Goal: Contribute content

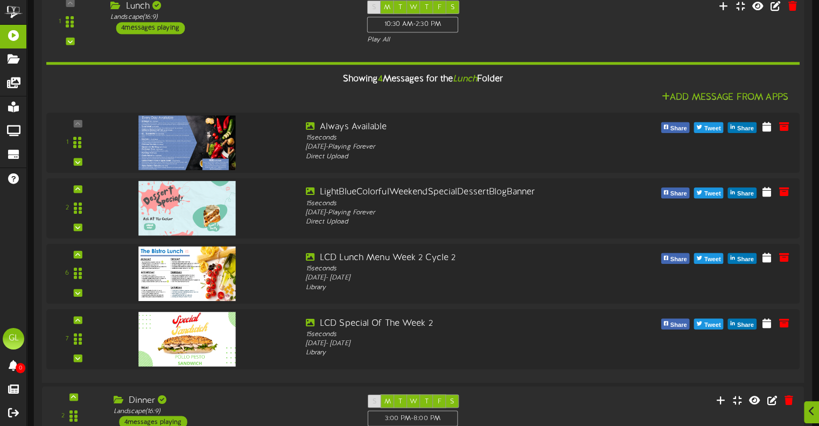
scroll to position [215, 0]
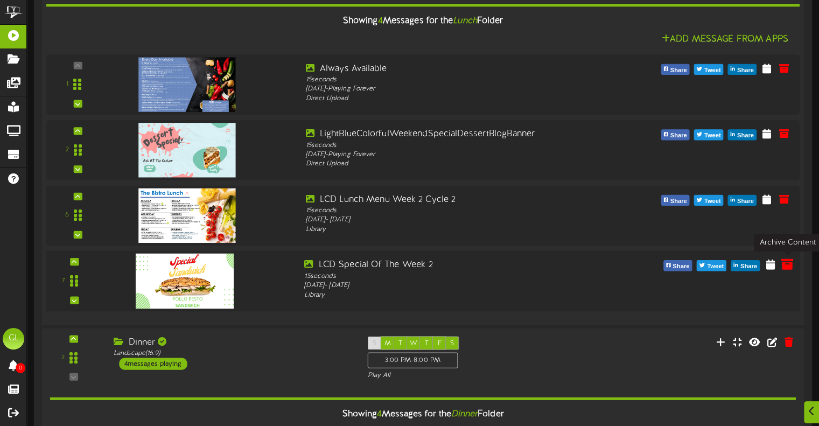
click at [789, 264] on icon at bounding box center [787, 264] width 12 height 12
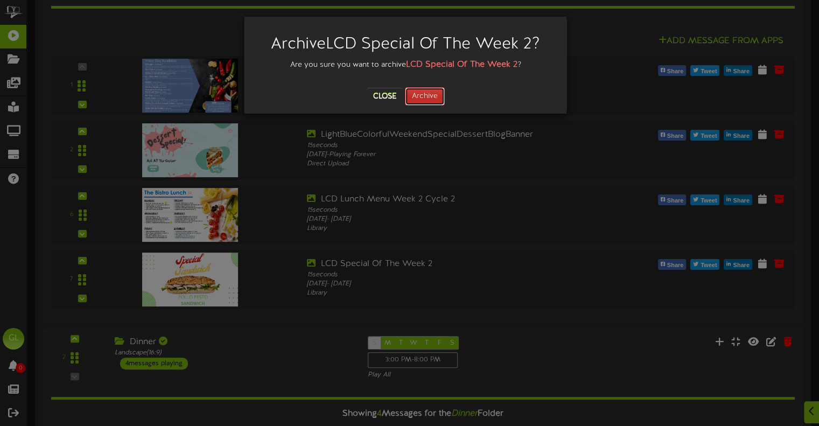
click at [421, 100] on button "Archive" at bounding box center [425, 96] width 40 height 18
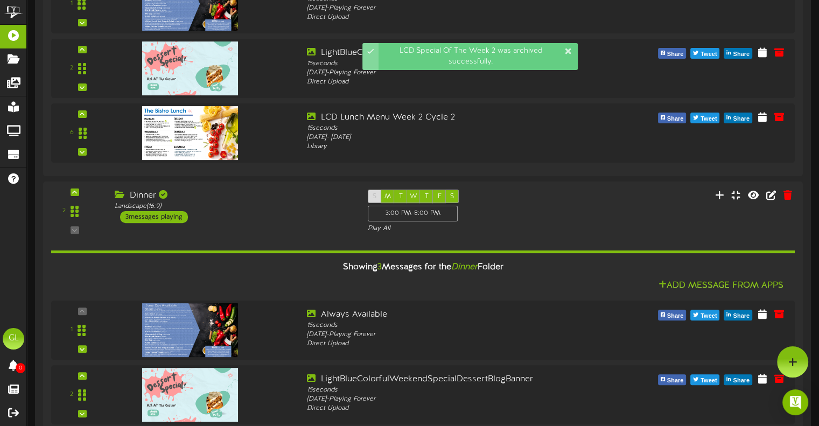
scroll to position [0, 0]
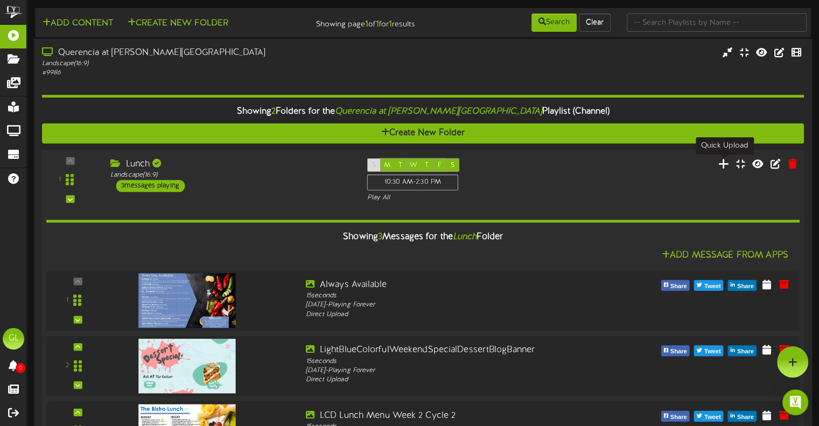
click at [725, 166] on icon at bounding box center [723, 163] width 11 height 12
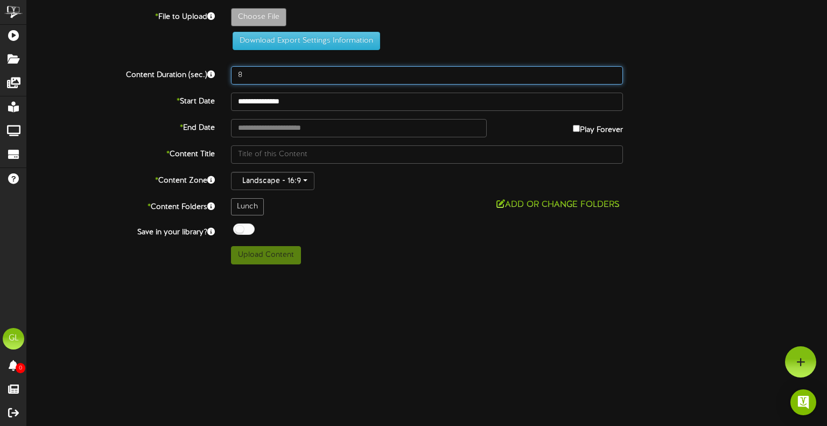
click at [268, 74] on input "8" at bounding box center [427, 75] width 392 height 18
type input "15"
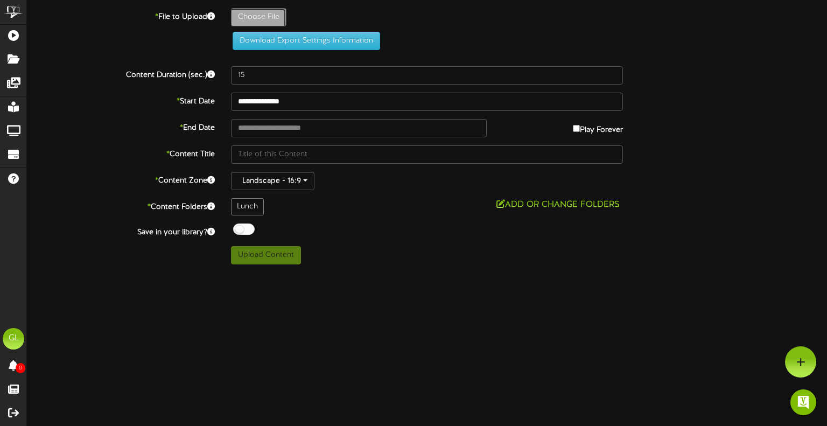
type input "**********"
type input "POLLOPESTO"
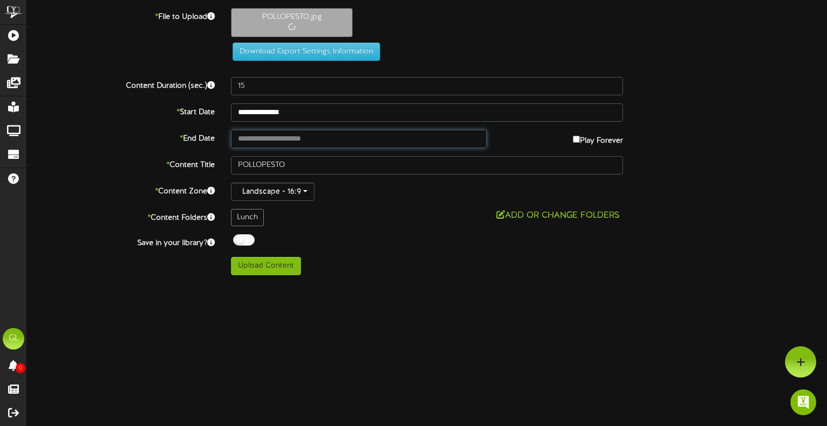
click at [344, 133] on input "text" at bounding box center [359, 139] width 256 height 18
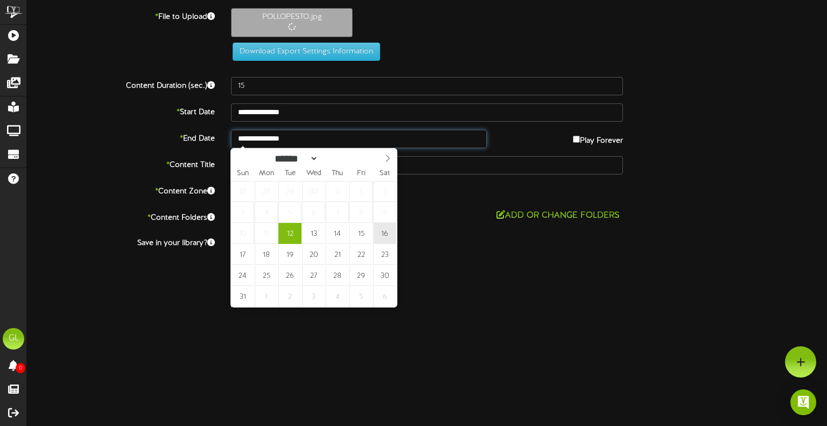
type input "**********"
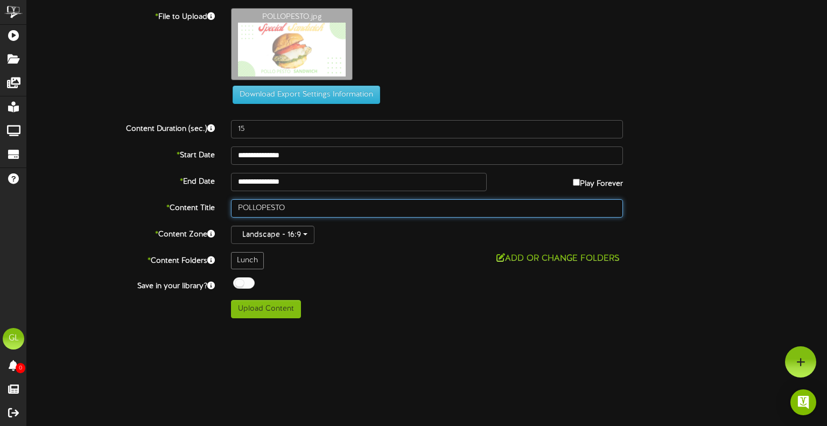
drag, startPoint x: 300, startPoint y: 206, endPoint x: 177, endPoint y: 208, distance: 123.3
click at [177, 208] on div "* Content Title POLLOPESTO" at bounding box center [427, 208] width 816 height 18
type input "Pollo Pesto Sandwich"
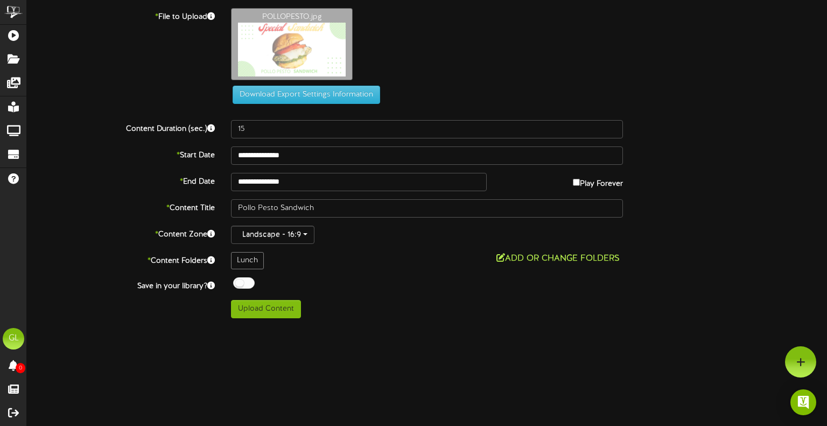
click at [589, 256] on button "Add or Change Folders" at bounding box center [558, 258] width 130 height 13
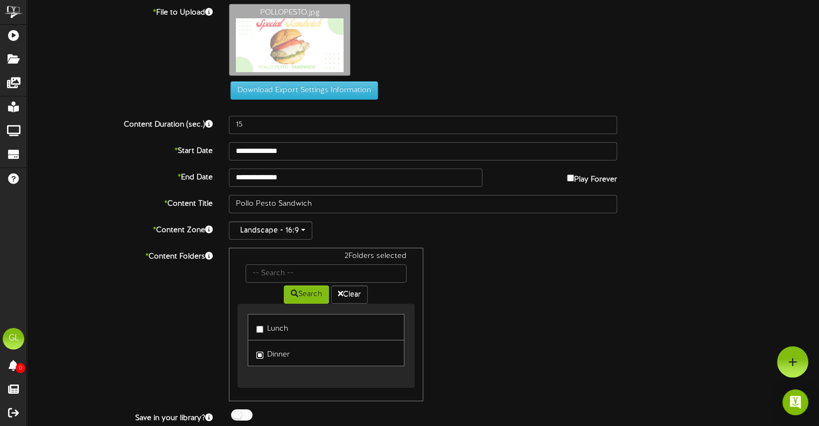
scroll to position [34, 0]
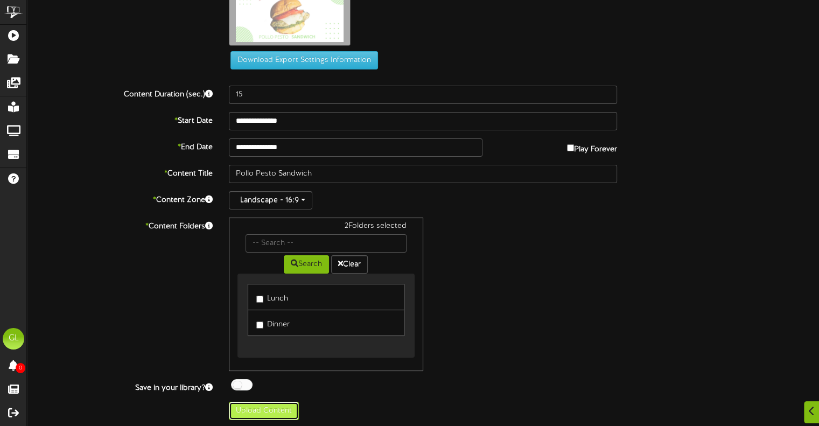
click at [274, 411] on button "Upload Content" at bounding box center [264, 411] width 70 height 18
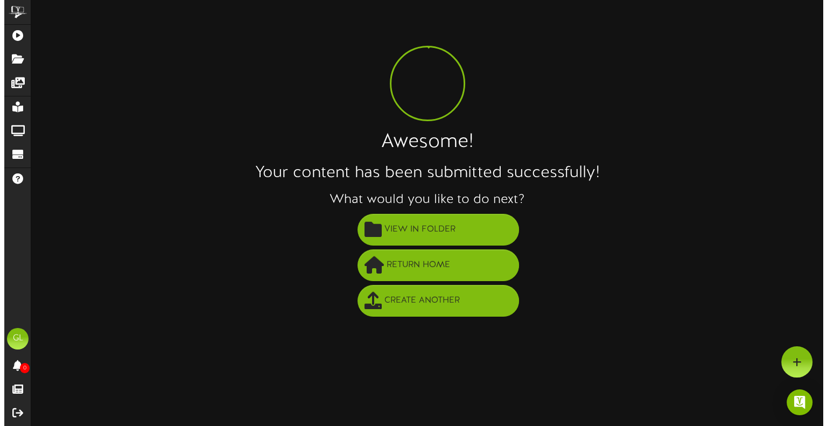
scroll to position [0, 0]
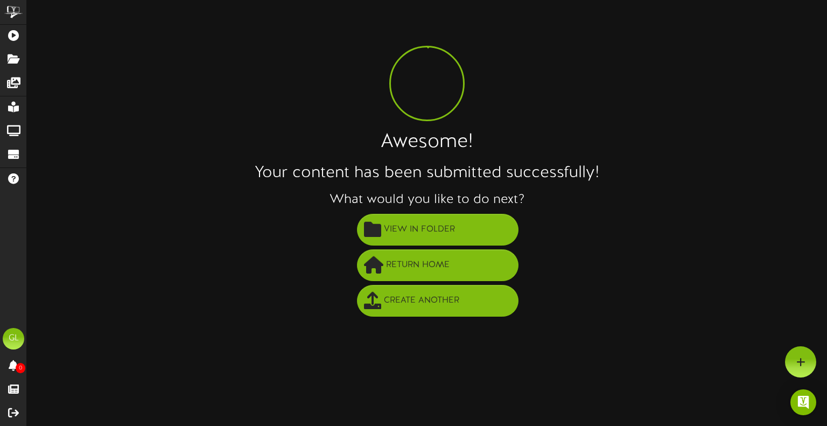
click at [151, 53] on div "Awesome! Your content has been submitted successfully! What would you like to d…" at bounding box center [427, 163] width 800 height 311
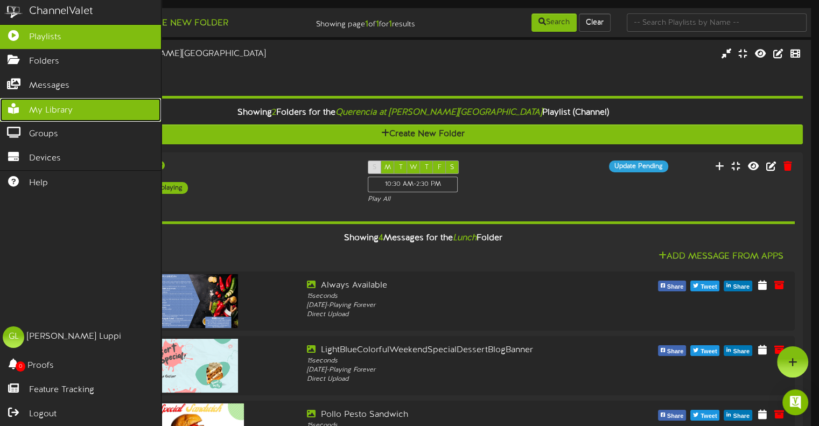
click at [65, 111] on span "My Library" at bounding box center [51, 110] width 44 height 12
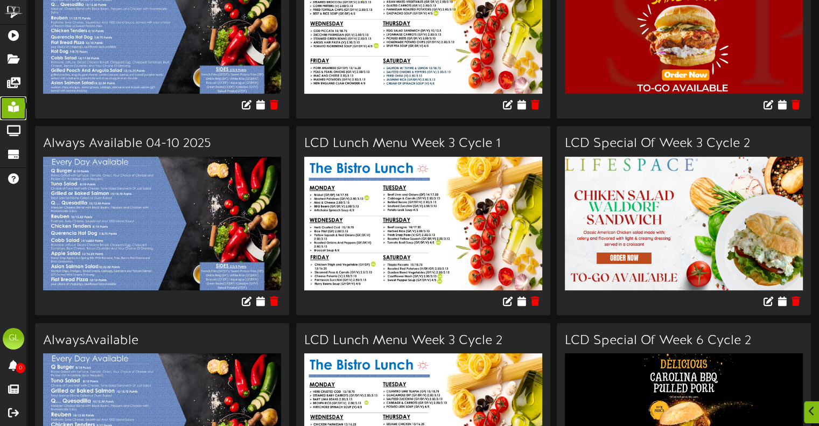
scroll to position [431, 0]
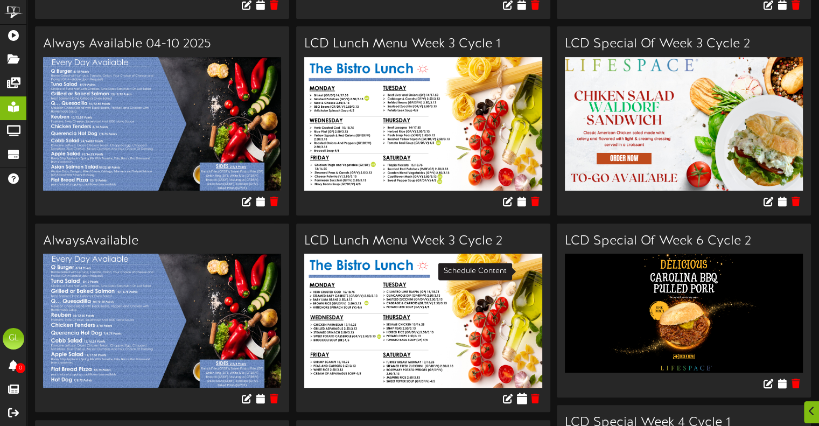
click at [523, 392] on icon at bounding box center [521, 398] width 10 height 12
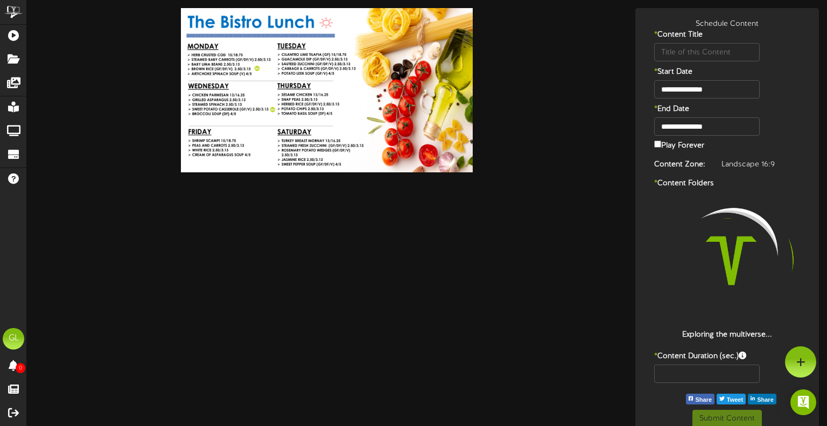
type input "LCD Lunch Menu Week 3 Cycle 2"
type input "8"
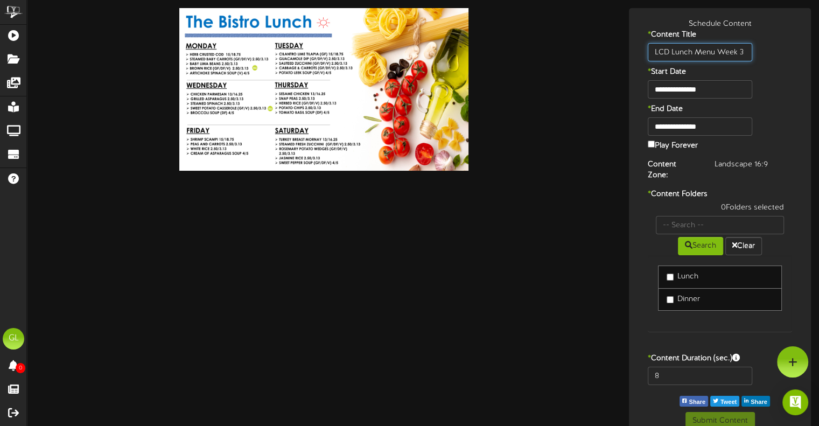
scroll to position [0, 26]
drag, startPoint x: 733, startPoint y: 45, endPoint x: 780, endPoint y: 46, distance: 46.3
click at [780, 46] on div "LCD Lunch Menu Week 3 Cycle 2" at bounding box center [720, 52] width 177 height 18
click at [766, 71] on div "* Start Date" at bounding box center [720, 73] width 177 height 13
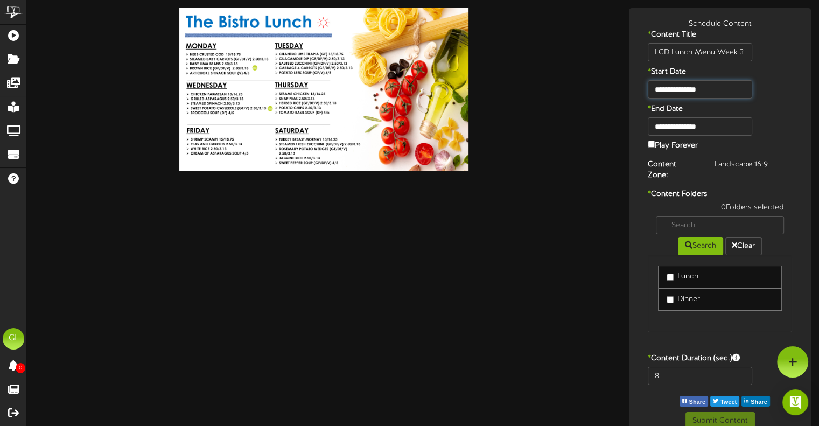
click at [728, 92] on input "**********" at bounding box center [700, 89] width 104 height 18
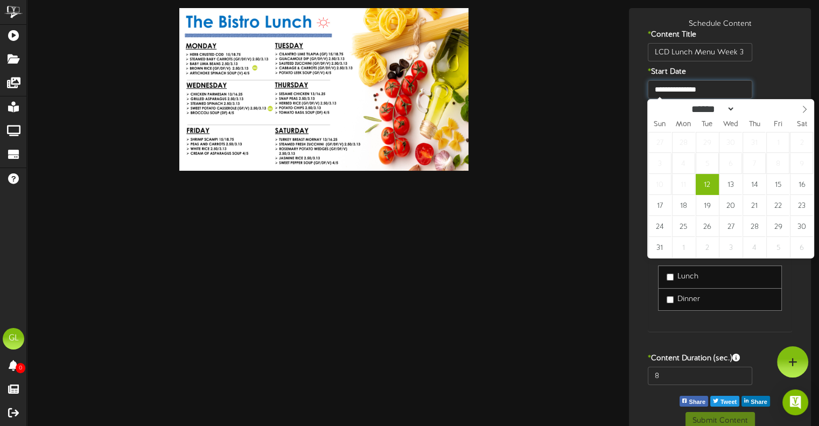
type input "**********"
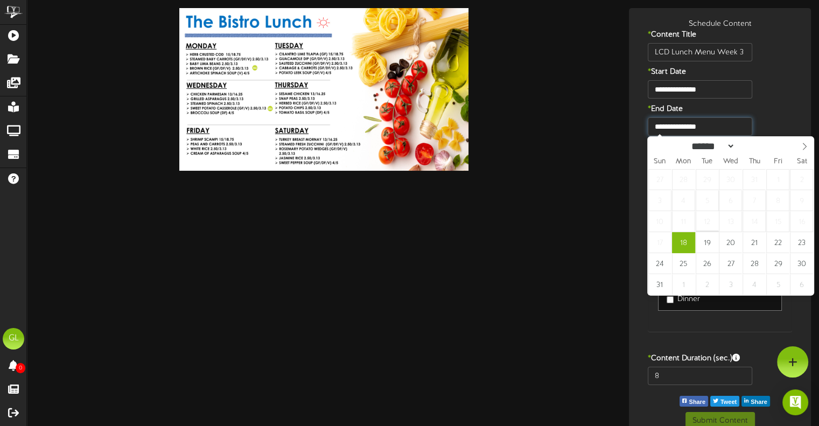
click at [729, 129] on input "**********" at bounding box center [700, 126] width 104 height 18
type input "**********"
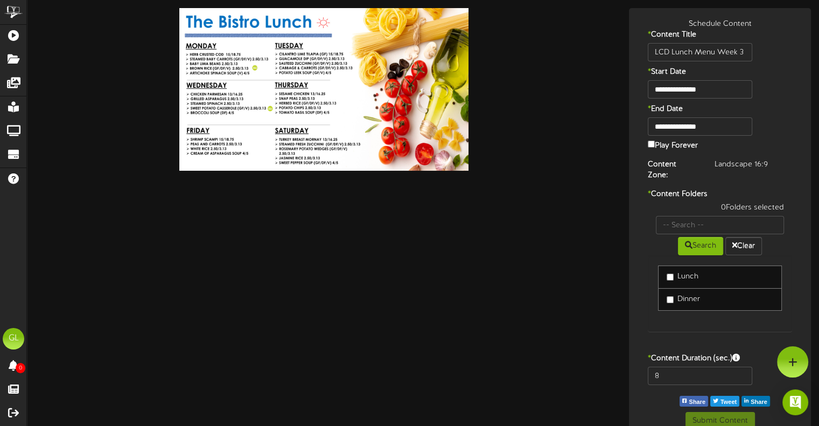
click at [789, 138] on div "Play Forever" at bounding box center [720, 146] width 160 height 16
click at [668, 271] on label "Lunch" at bounding box center [683, 276] width 32 height 11
click at [667, 367] on input "8" at bounding box center [700, 376] width 104 height 18
type input "15"
drag, startPoint x: 754, startPoint y: 333, endPoint x: 771, endPoint y: 407, distance: 76.3
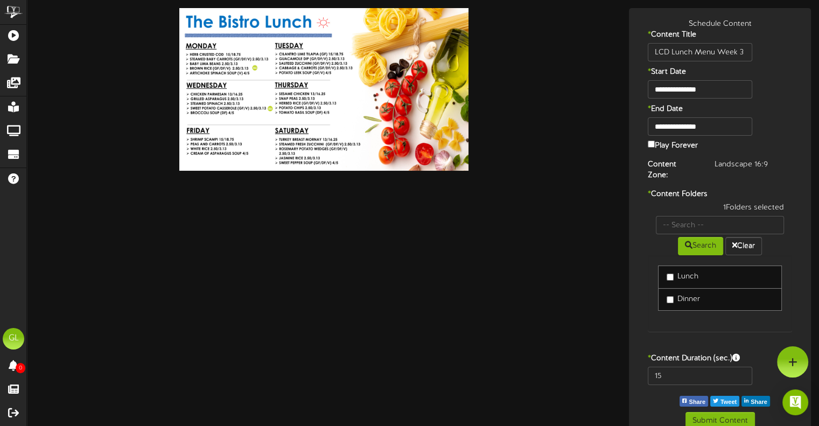
click at [754, 330] on div "* Content Folders 1 Folders selected Search Clear Lunch Dinner" at bounding box center [720, 268] width 177 height 159
click at [719, 414] on button "Submit Content" at bounding box center [720, 421] width 69 height 18
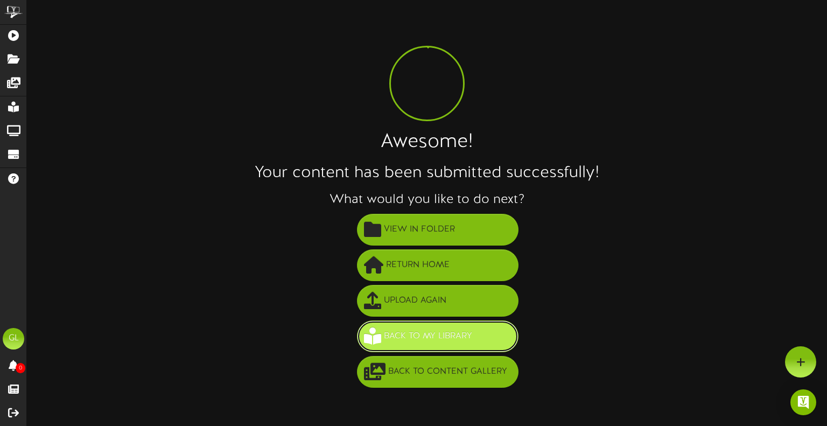
click at [418, 328] on span "Back to My Library" at bounding box center [428, 336] width 94 height 18
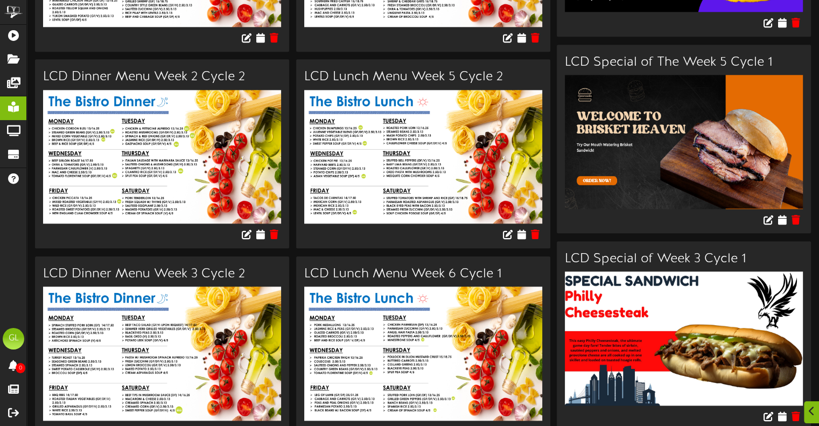
scroll to position [1292, 0]
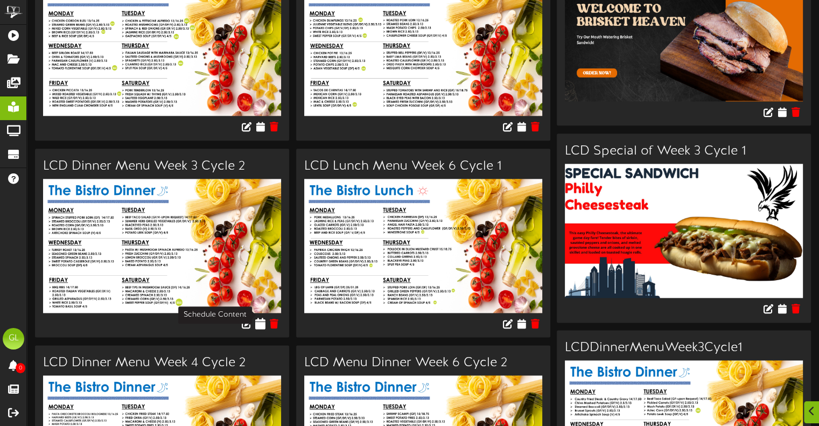
click at [264, 317] on icon at bounding box center [260, 323] width 10 height 12
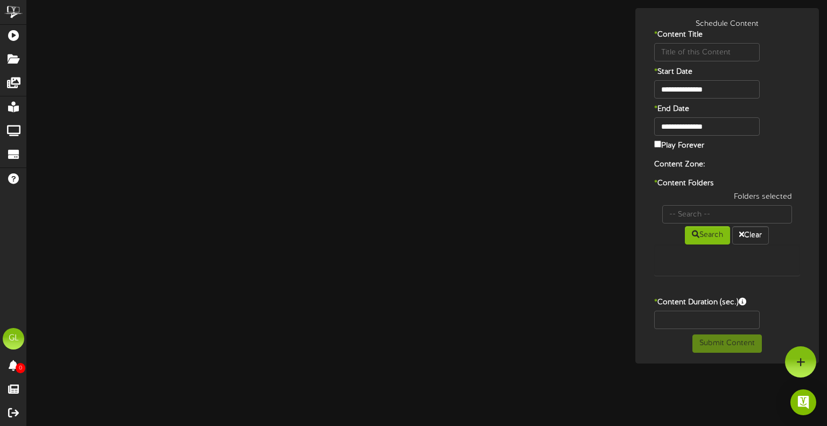
type input "LCD Dinner Menu Week 3 Cycle 2"
type input "8"
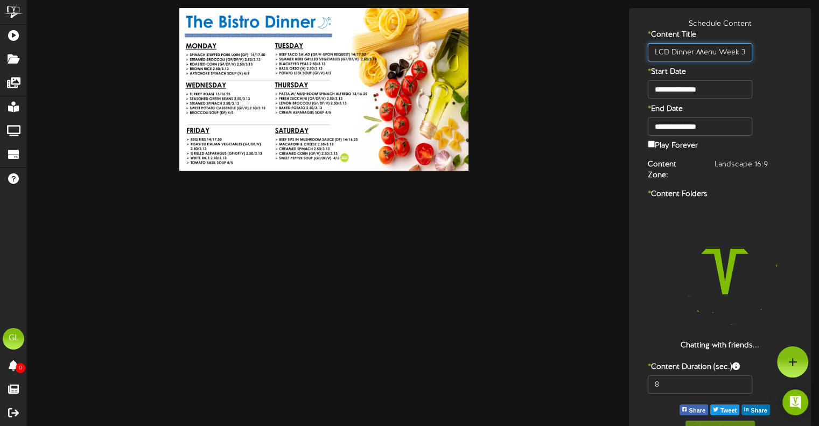
click at [716, 53] on input "LCD Dinner Menu Week 3 Cycle 2" at bounding box center [700, 52] width 104 height 18
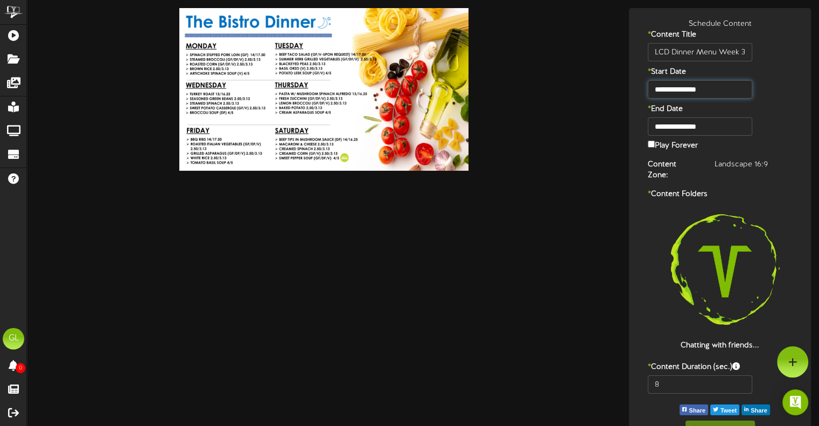
click at [722, 88] on input "**********" at bounding box center [700, 89] width 104 height 18
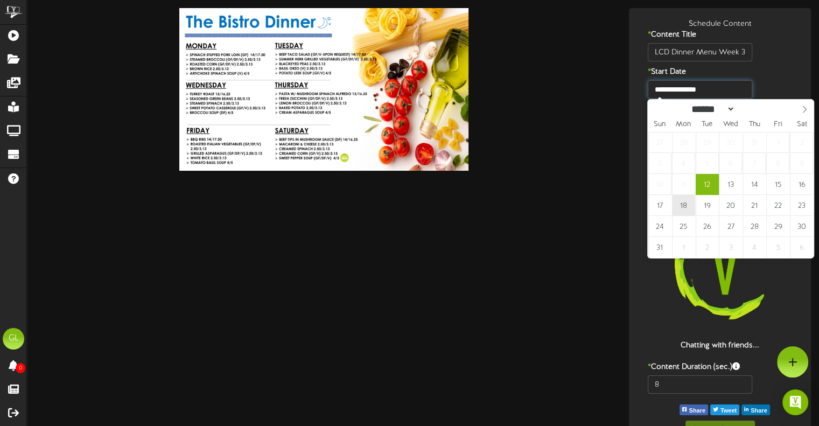
type input "**********"
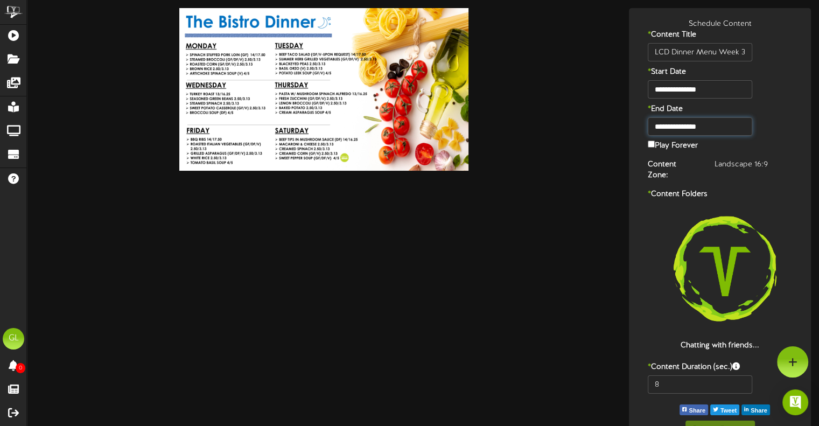
click at [723, 122] on input "**********" at bounding box center [700, 126] width 104 height 18
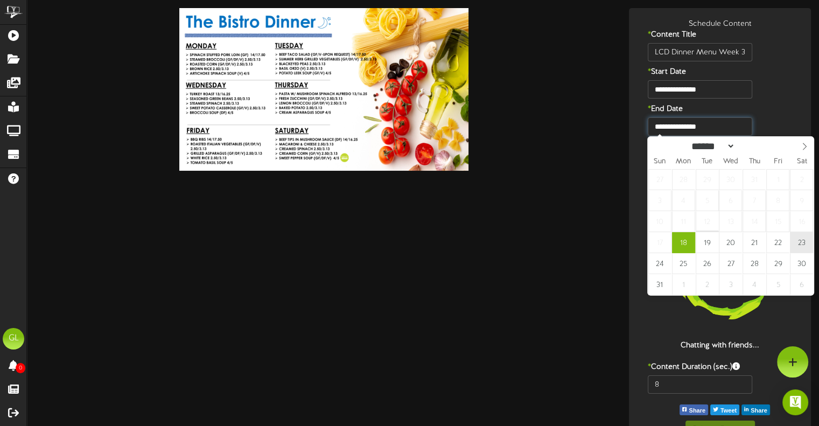
type input "**********"
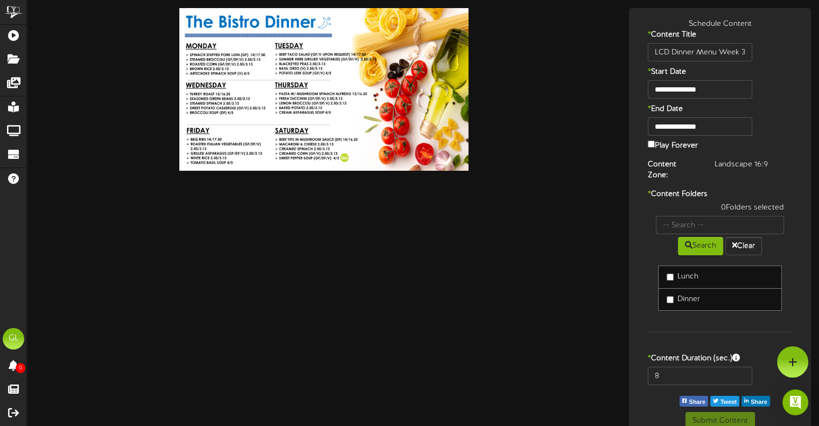
click at [675, 294] on label "Dinner" at bounding box center [683, 299] width 33 height 11
click at [676, 367] on input "8" at bounding box center [700, 376] width 104 height 18
type input "15"
click at [722, 313] on div "Lunch Dinner" at bounding box center [720, 293] width 144 height 76
click at [724, 417] on button "Submit Content" at bounding box center [720, 421] width 69 height 18
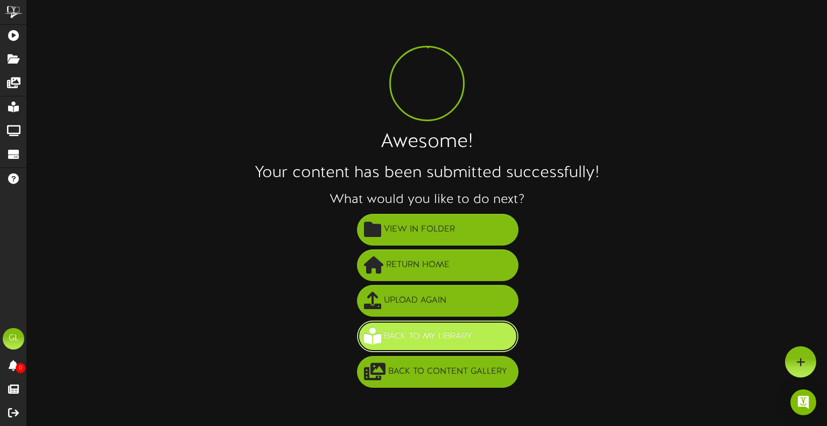
click at [422, 334] on span "Back to My Library" at bounding box center [428, 336] width 94 height 18
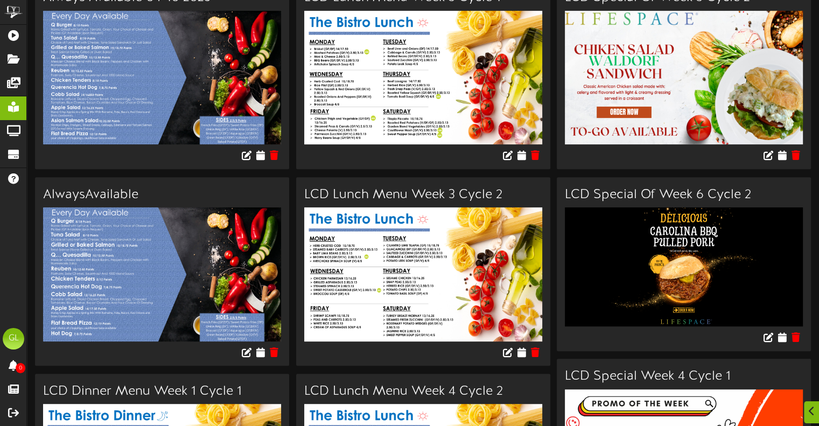
scroll to position [539, 0]
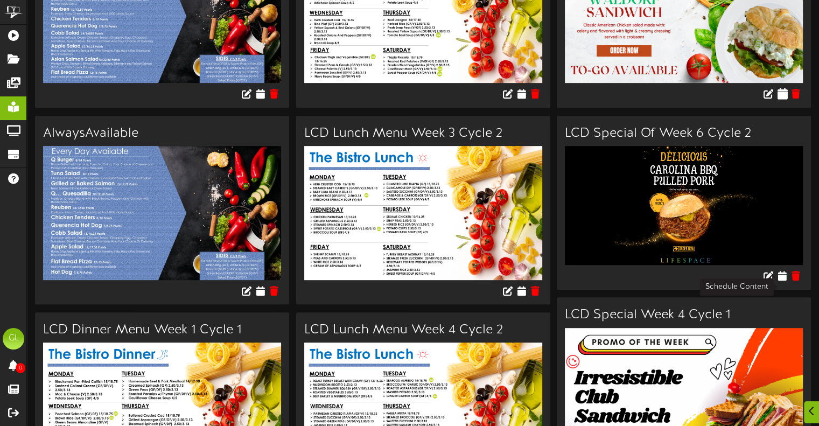
click at [780, 100] on icon at bounding box center [782, 94] width 10 height 12
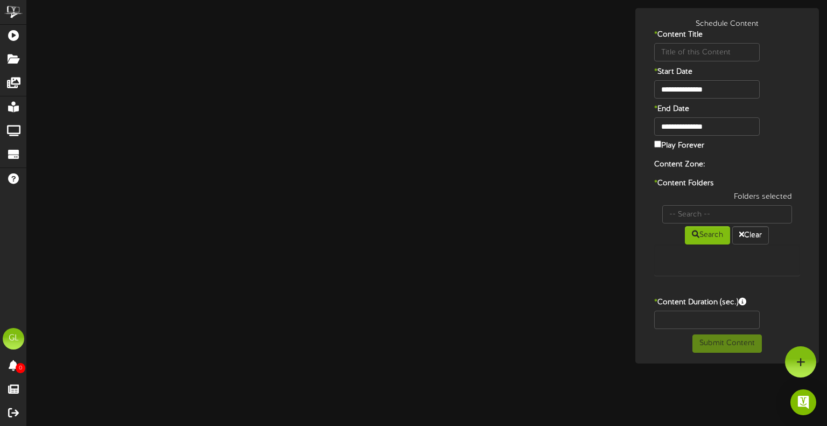
type input "LCD Special Of Week 3 Cycle 2"
type input "8"
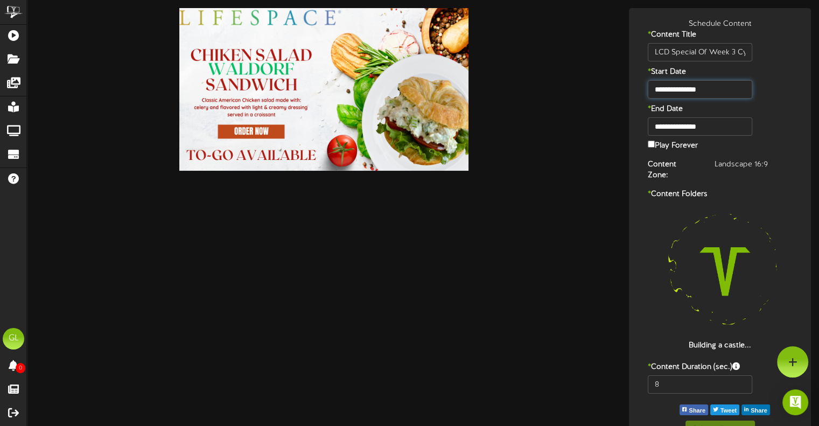
click at [708, 94] on input "**********" at bounding box center [700, 89] width 104 height 18
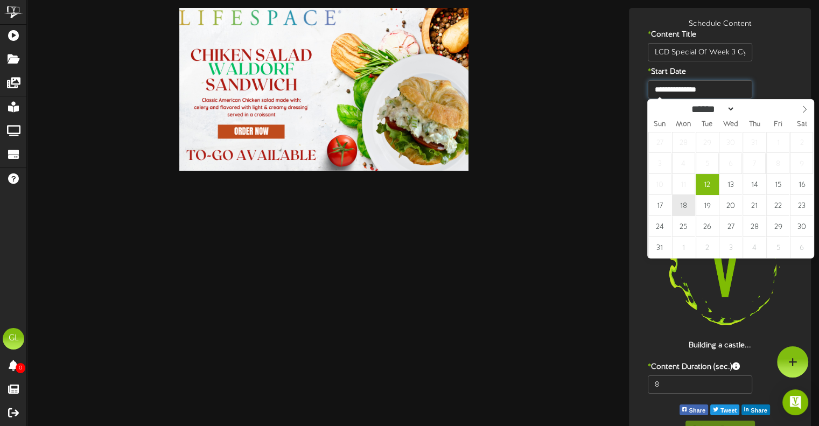
type input "**********"
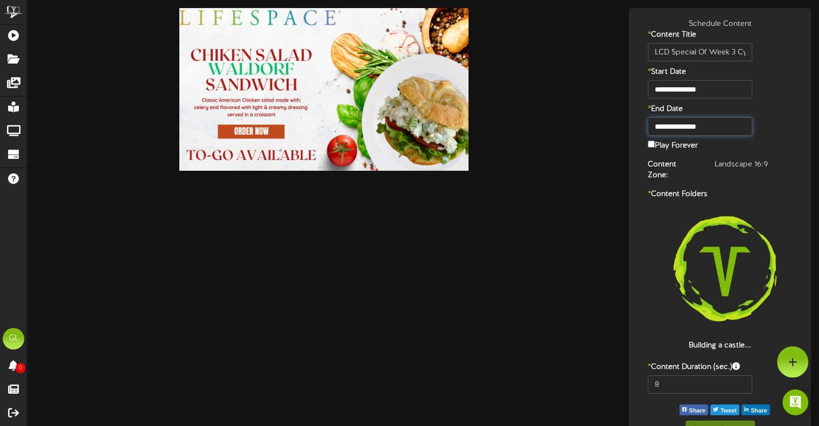
click at [724, 132] on input "**********" at bounding box center [700, 126] width 104 height 18
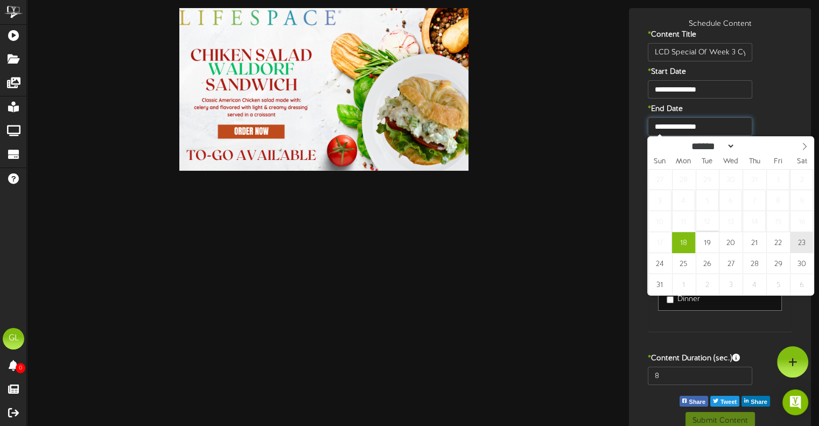
type input "**********"
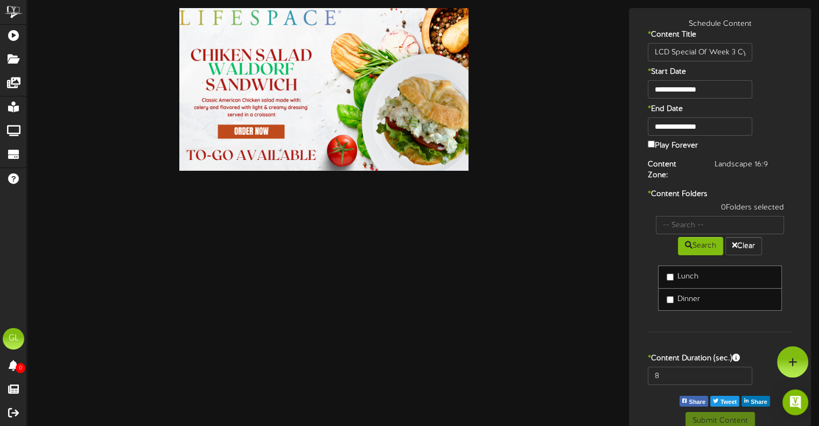
click at [674, 294] on label "Dinner" at bounding box center [683, 299] width 33 height 11
click at [668, 271] on link "Lunch" at bounding box center [720, 276] width 124 height 23
click at [668, 271] on label "Lunch" at bounding box center [683, 276] width 32 height 11
click at [679, 375] on div "8" at bounding box center [720, 379] width 177 height 24
click at [677, 368] on input "8" at bounding box center [700, 376] width 104 height 18
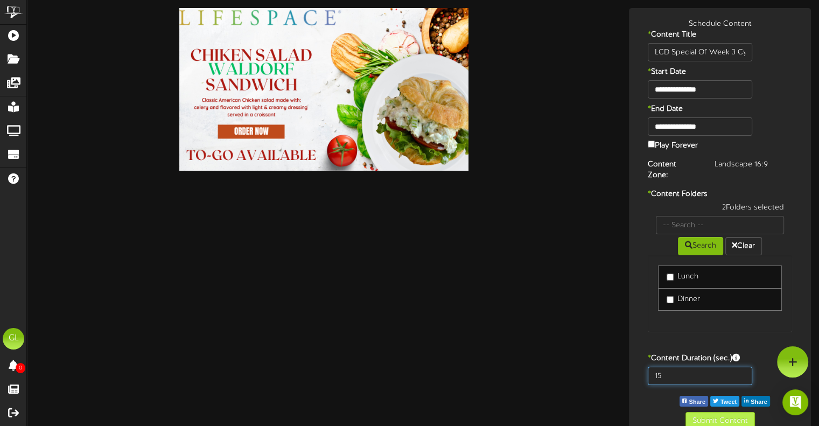
type input "15"
click at [729, 415] on button "Submit Content" at bounding box center [720, 421] width 69 height 18
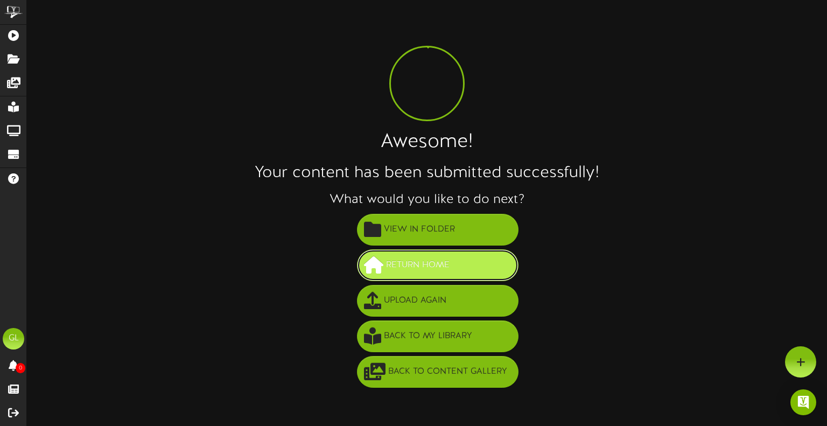
click at [469, 258] on button "Return Home" at bounding box center [438, 265] width 162 height 32
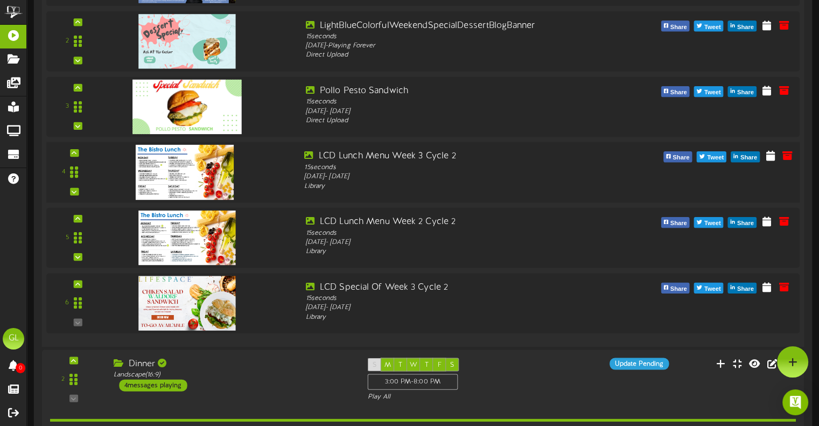
scroll to position [215, 0]
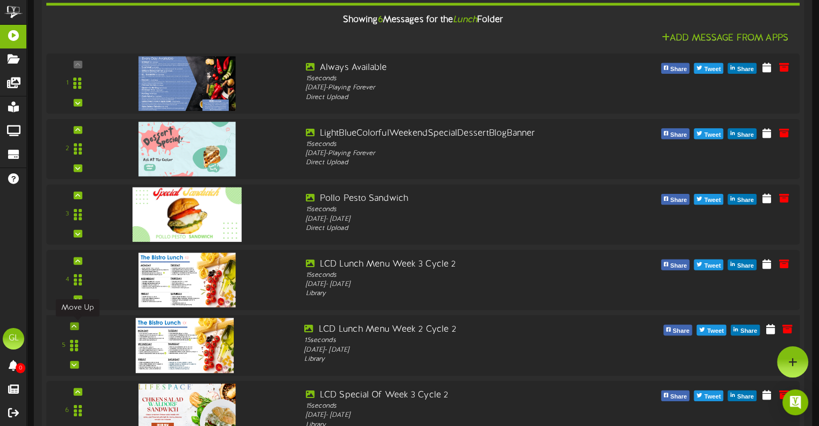
click at [74, 326] on icon at bounding box center [74, 325] width 5 height 5
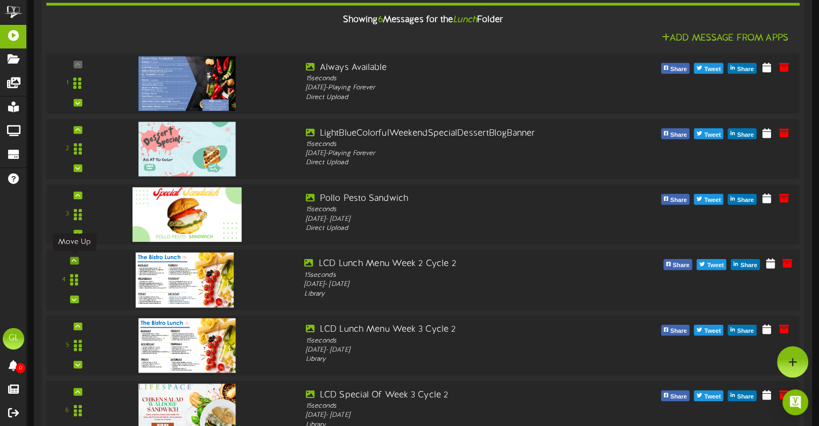
click at [76, 262] on icon at bounding box center [74, 260] width 5 height 5
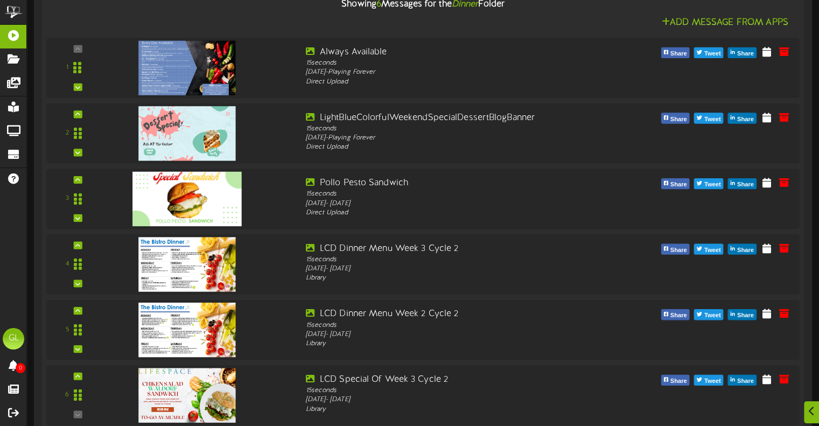
scroll to position [754, 0]
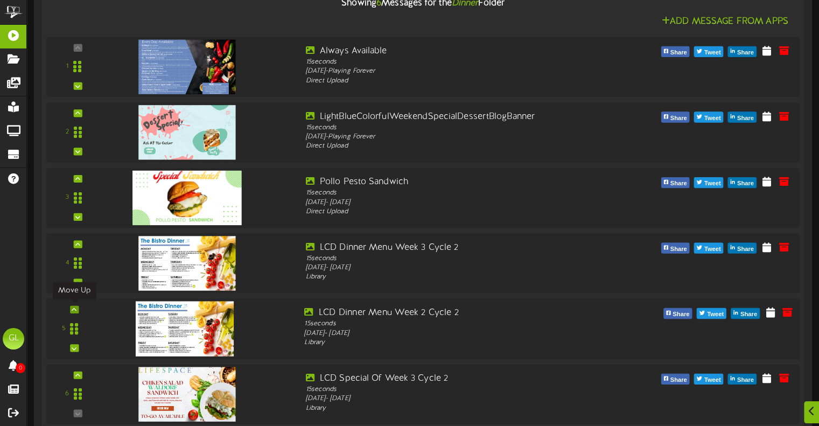
click at [72, 306] on icon at bounding box center [74, 308] width 5 height 5
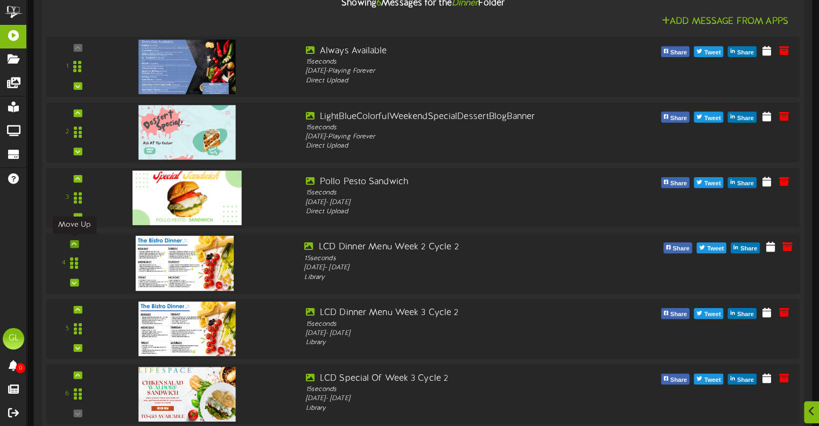
click at [77, 245] on div at bounding box center [74, 244] width 9 height 8
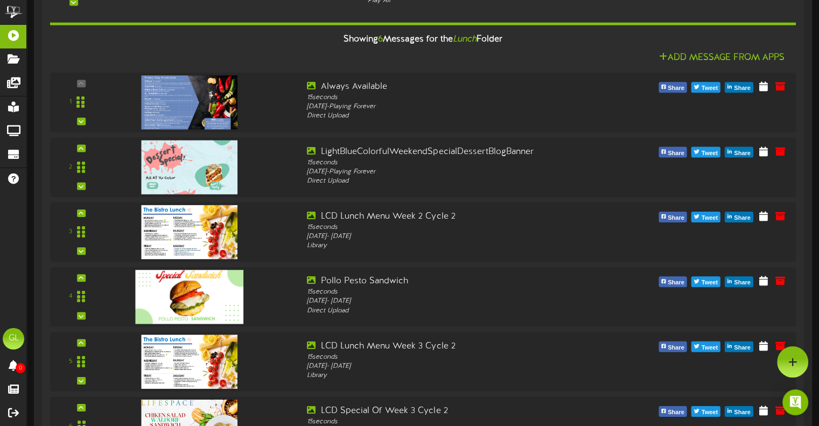
scroll to position [184, 0]
